Goal: Task Accomplishment & Management: Complete application form

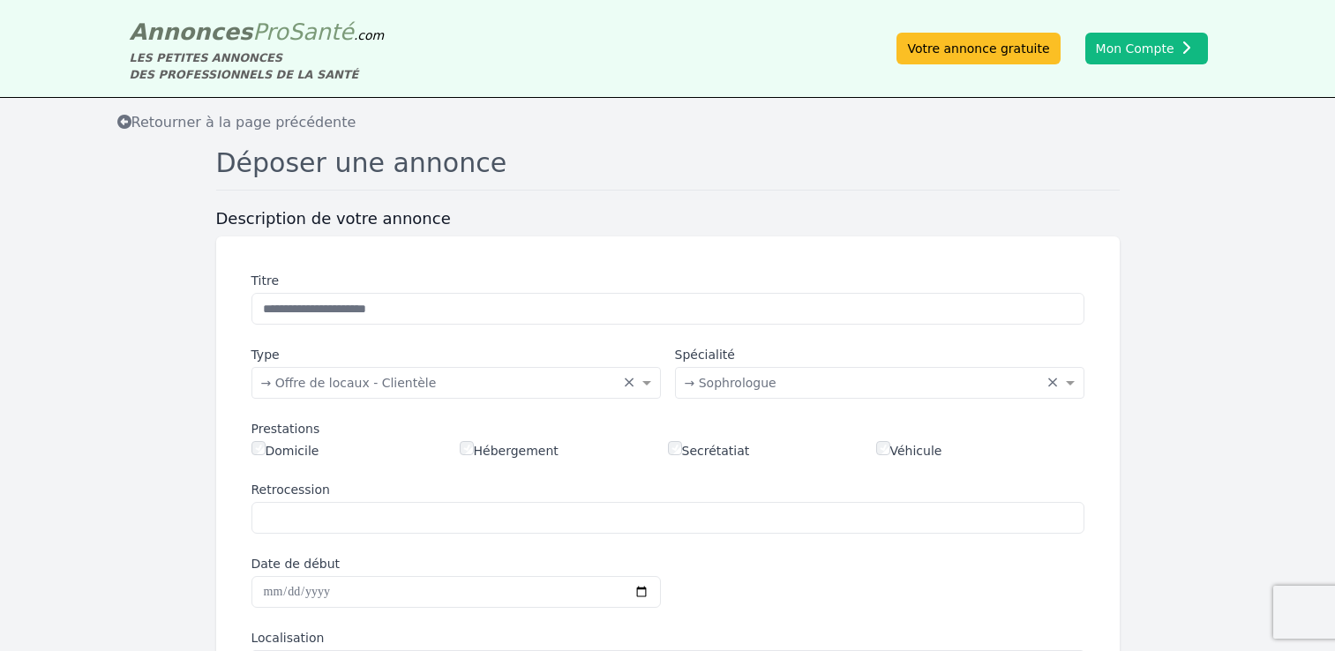
scroll to position [447, 0]
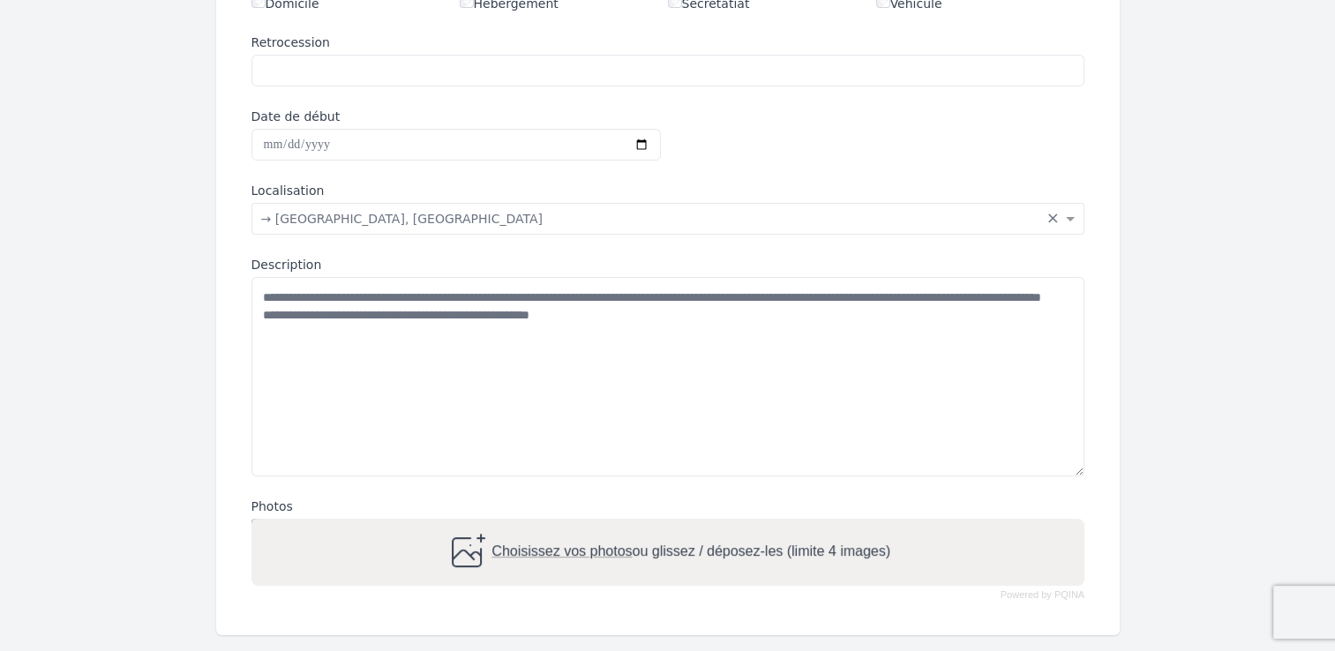
click at [590, 551] on span "Choisissez vos photos" at bounding box center [561, 551] width 140 height 15
click at [590, 524] on input "Choisissez vos photos ou glissez / déposez-les (limite 4 images)" at bounding box center [667, 521] width 833 height 5
type input "**********"
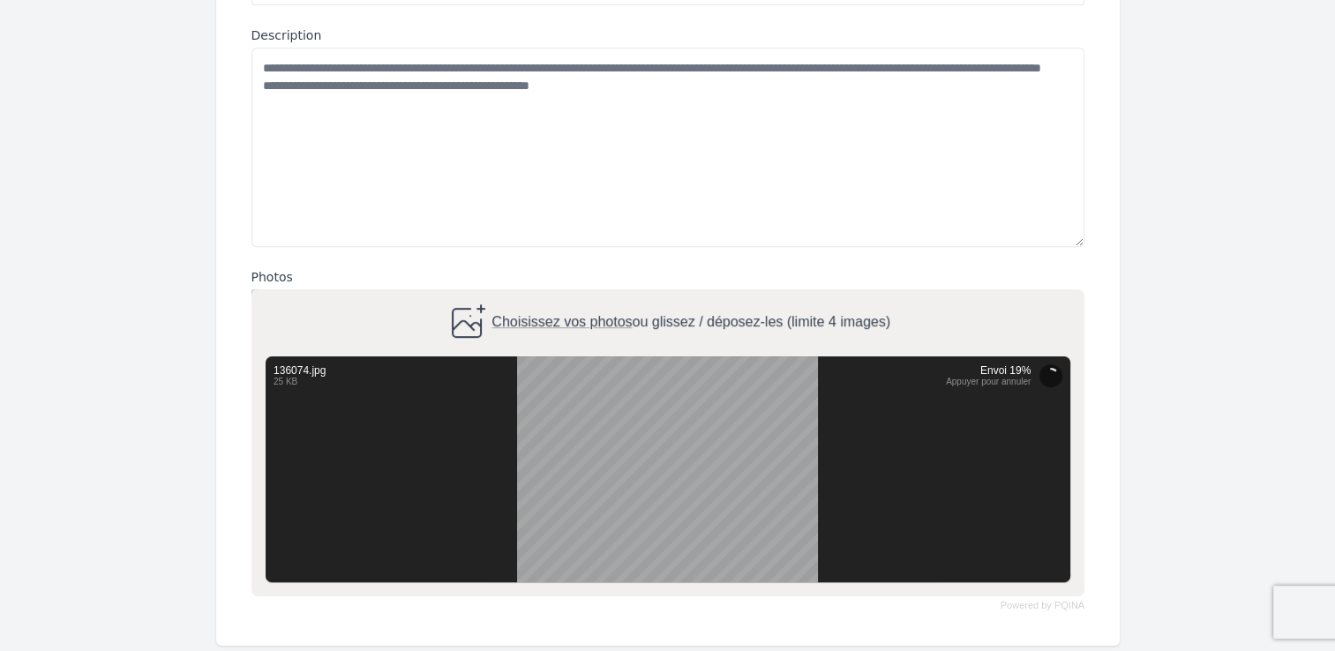
scroll to position [678, 0]
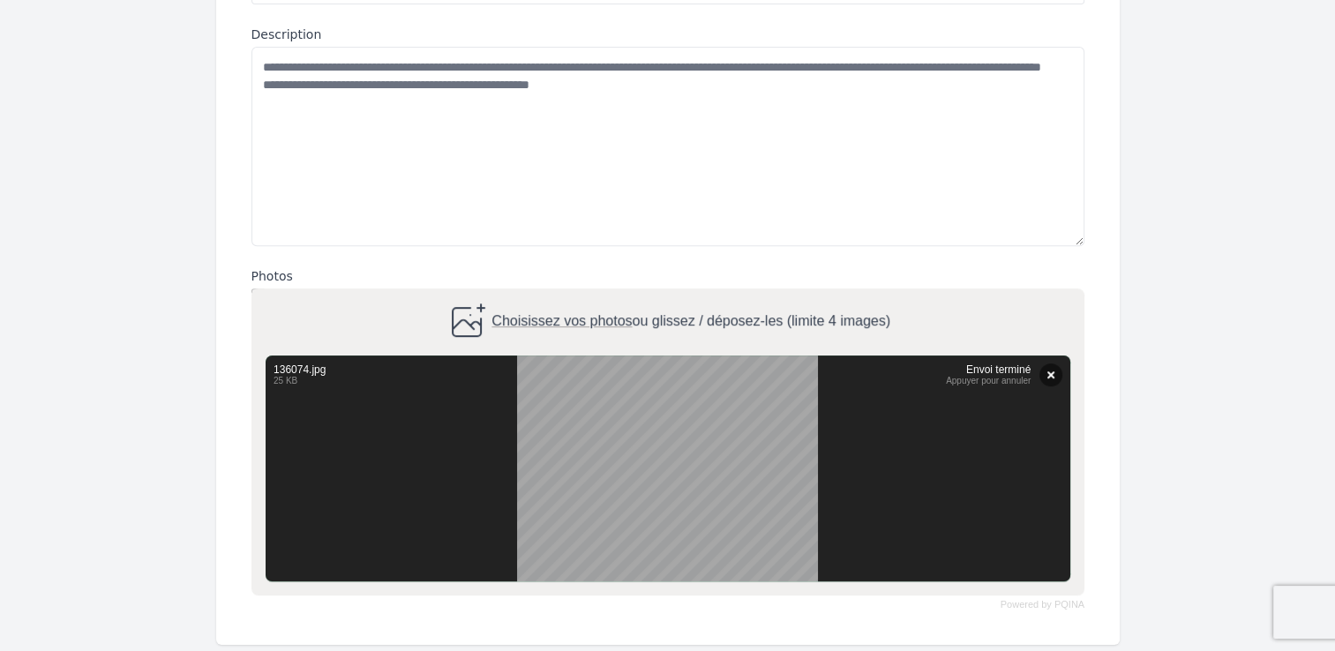
click at [580, 322] on span "Choisissez vos photos" at bounding box center [561, 321] width 140 height 15
click at [580, 294] on input "Choisissez vos photos ou glissez / déposez-les (limite 4 images)" at bounding box center [667, 291] width 833 height 5
type input "**********"
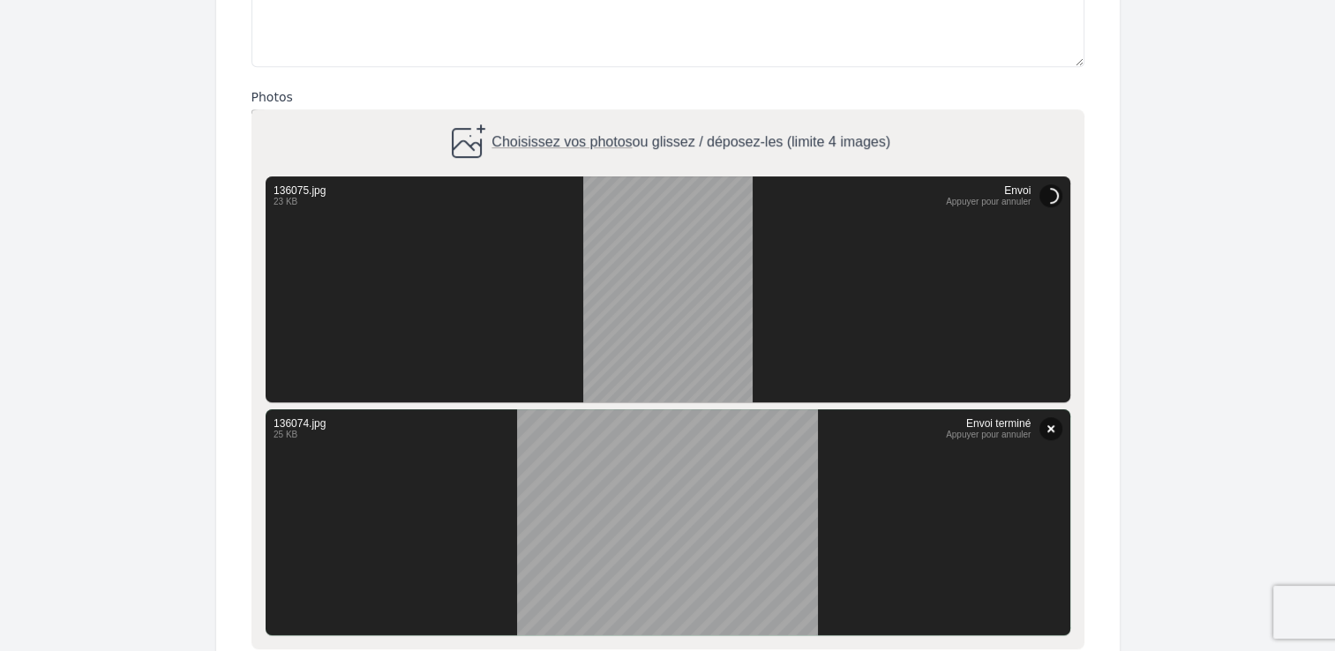
scroll to position [889, 0]
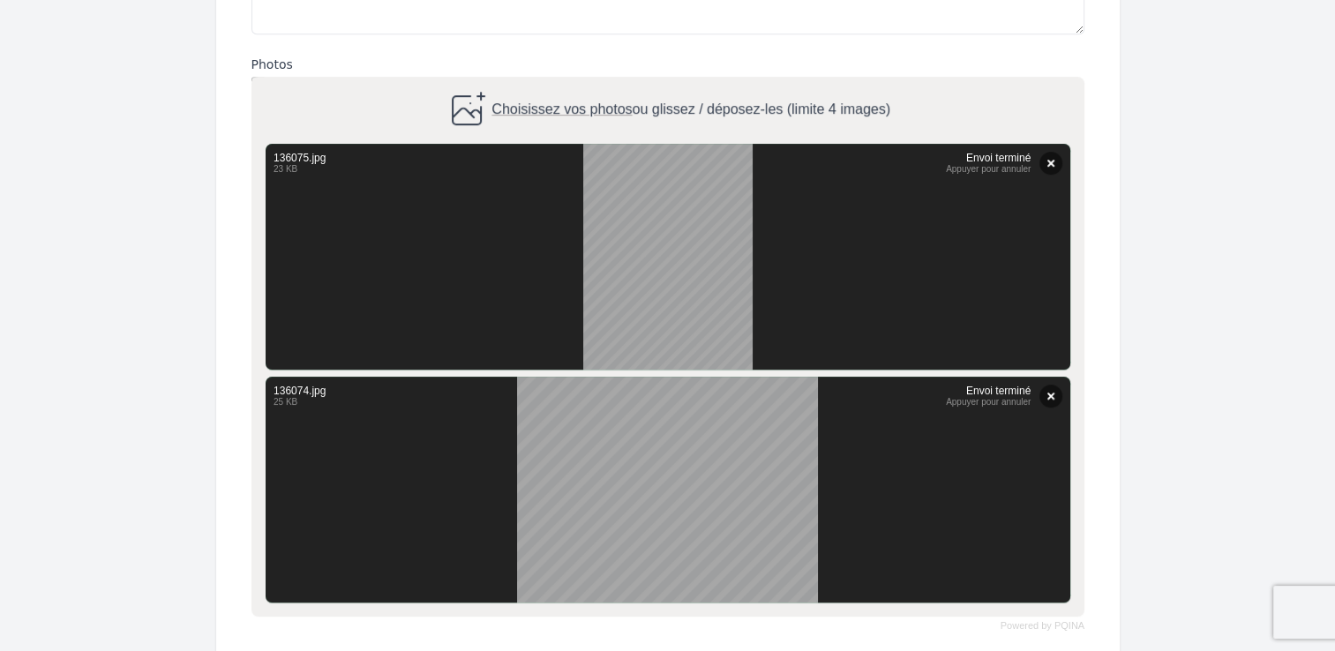
click at [586, 108] on span "Choisissez vos photos" at bounding box center [561, 109] width 140 height 15
click at [586, 82] on input "Choisissez vos photos ou glissez / déposez-les (limite 4 images)" at bounding box center [667, 79] width 833 height 5
type input "**********"
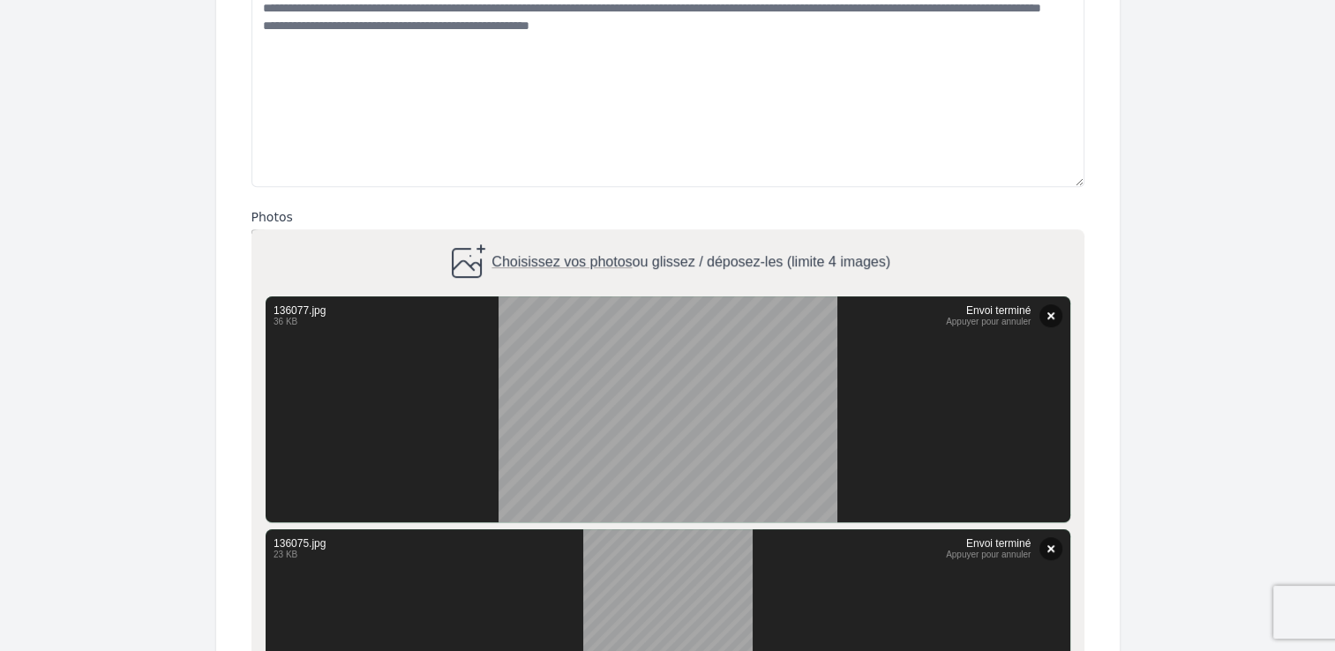
scroll to position [736, 0]
click at [604, 259] on span "Choisissez vos photos" at bounding box center [561, 263] width 140 height 15
click at [604, 236] on input "Choisissez vos photos ou glissez / déposez-les (limite 4 images)" at bounding box center [667, 232] width 833 height 5
type input "**********"
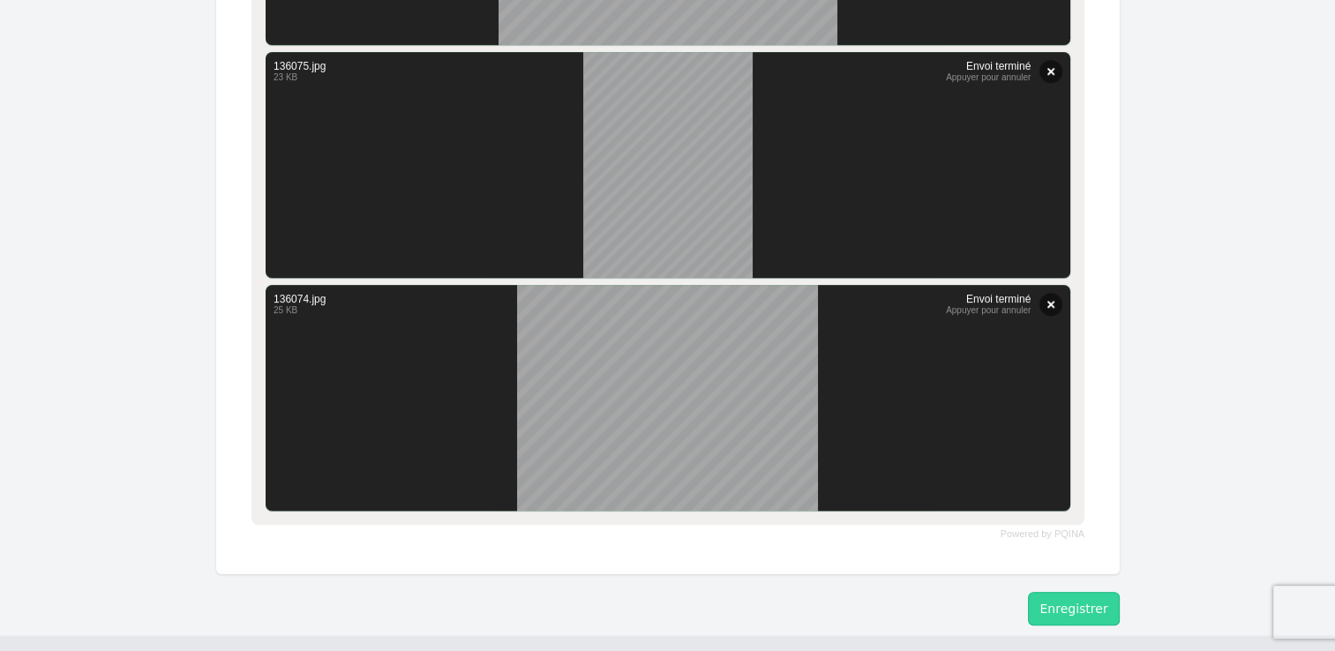
scroll to position [1483, 0]
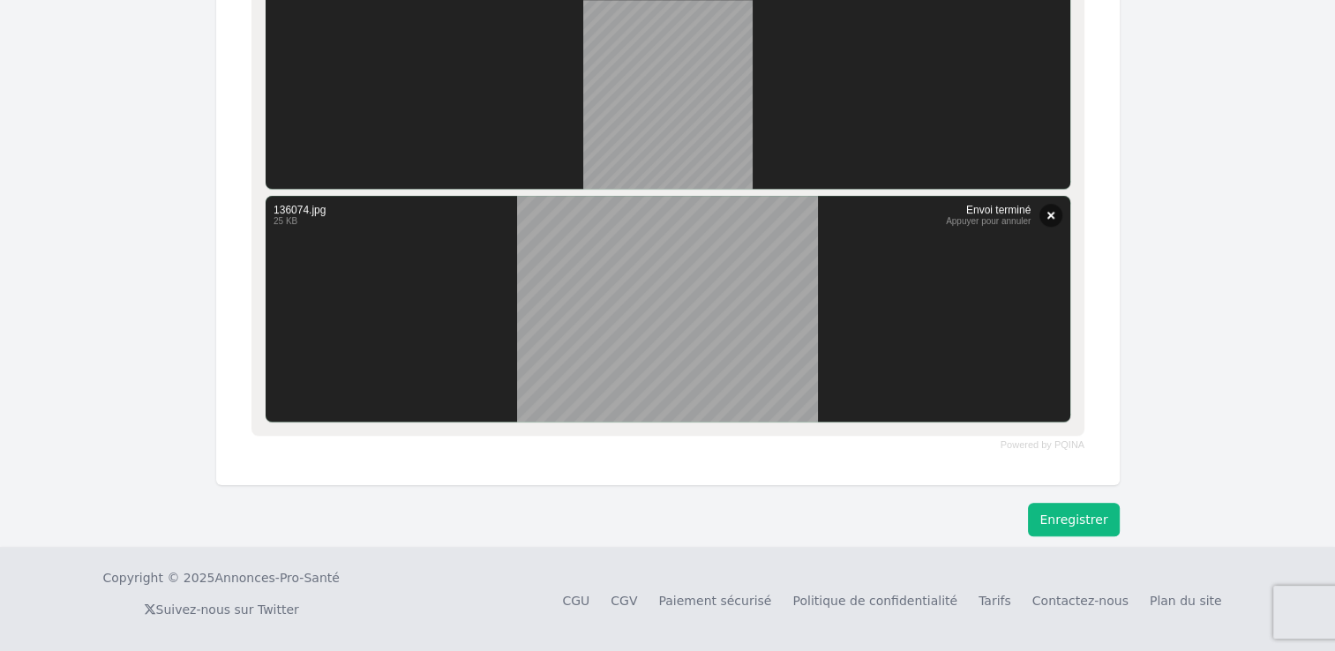
click at [1058, 520] on button "Enregistrer" at bounding box center [1073, 520] width 91 height 34
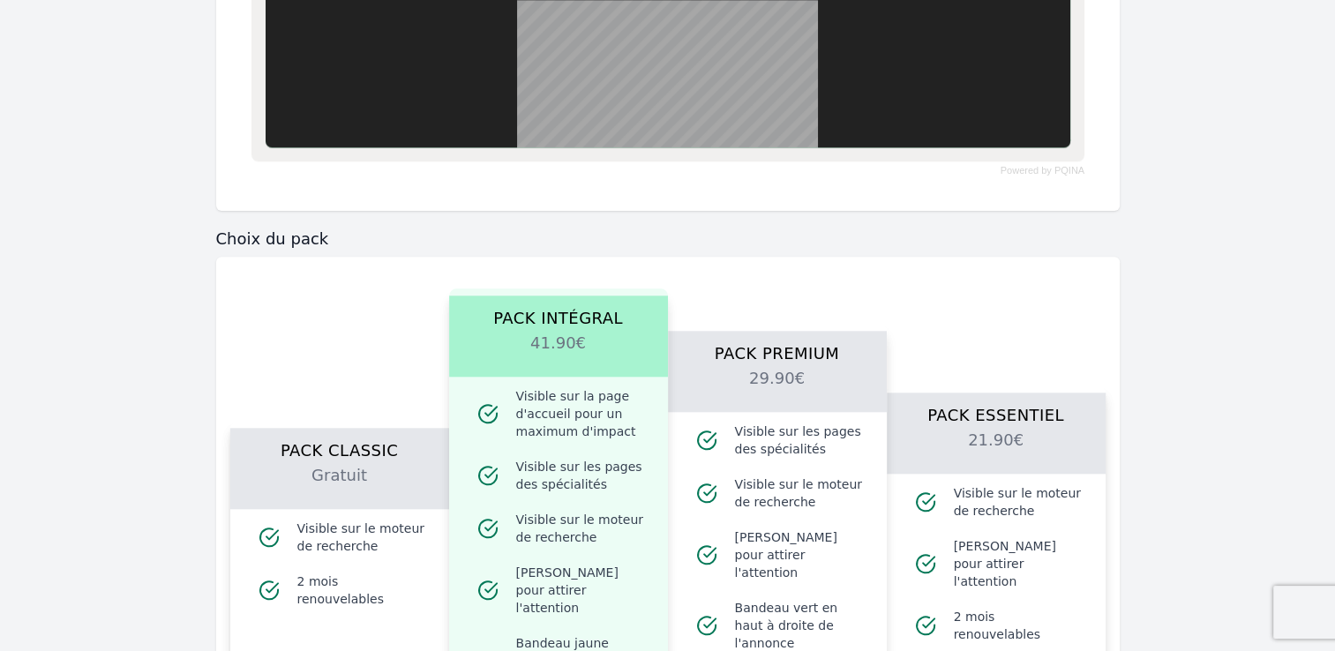
scroll to position [1758, 0]
click at [314, 463] on h2 "Gratuit" at bounding box center [339, 486] width 176 height 46
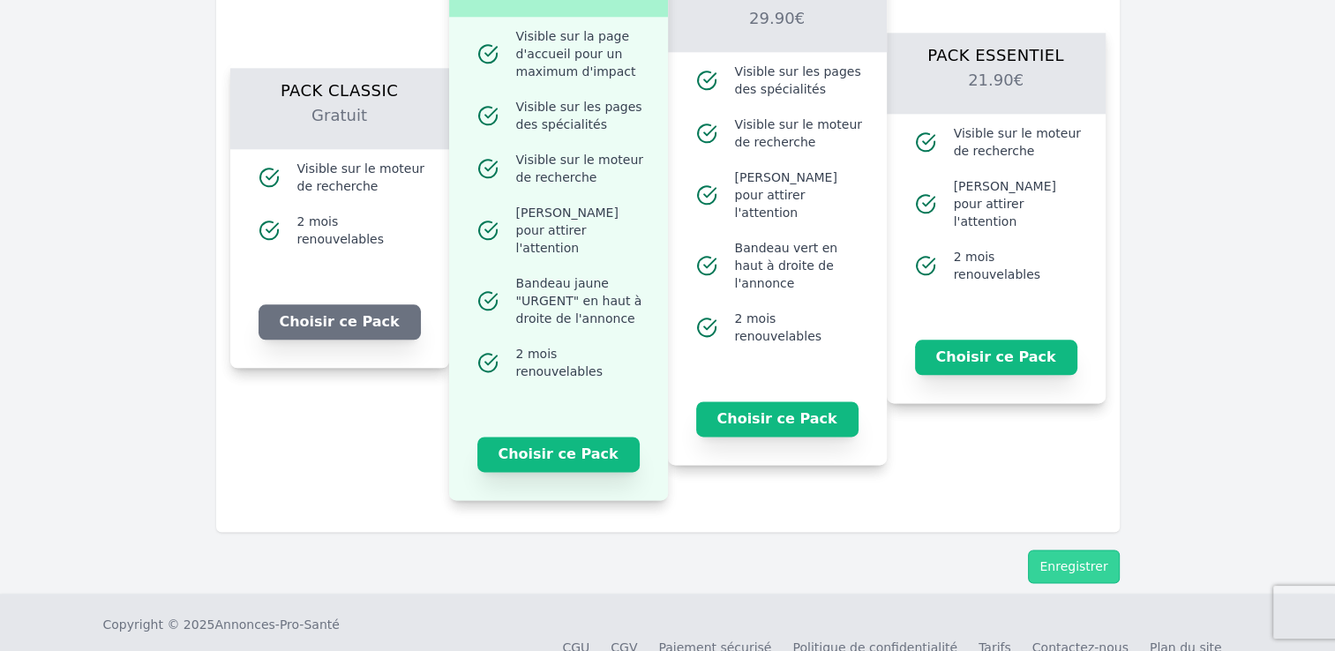
scroll to position [2147, 0]
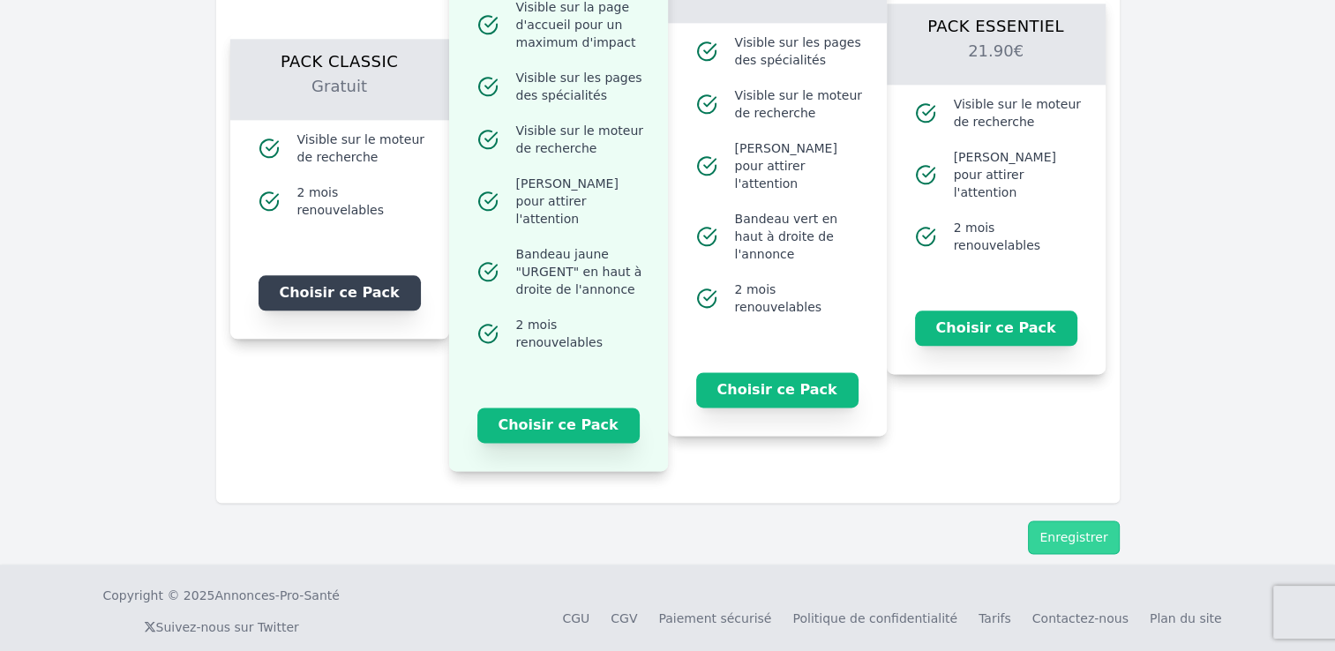
click at [324, 275] on button "Choisir ce Pack" at bounding box center [340, 292] width 162 height 35
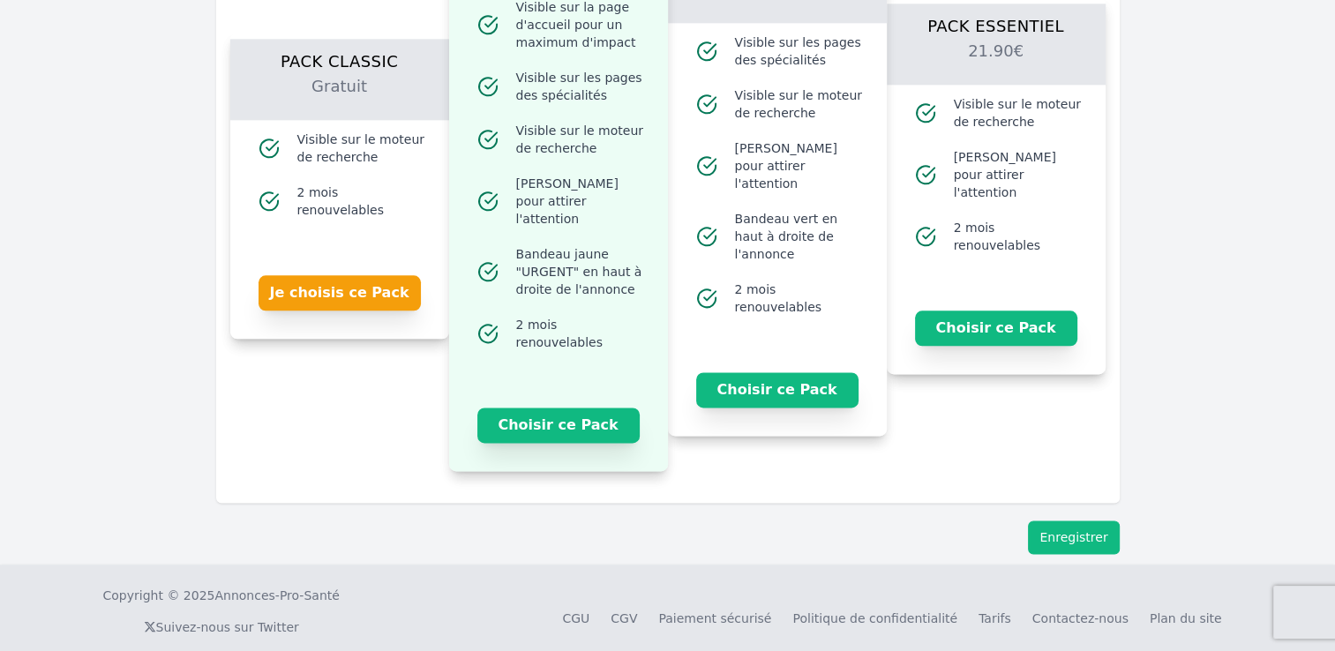
click at [1094, 524] on button "Enregistrer" at bounding box center [1073, 538] width 91 height 34
